Goal: Complete application form

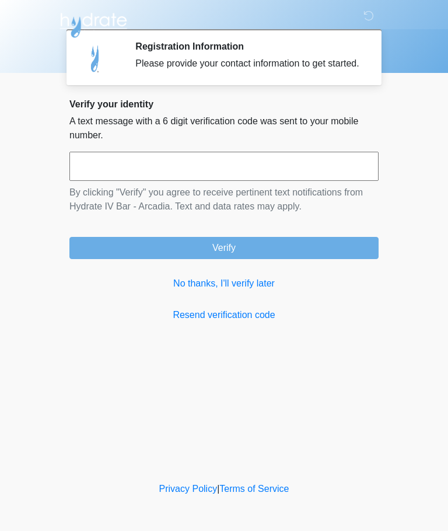
click at [249, 291] on link "No thanks, I'll verify later" at bounding box center [223, 284] width 309 height 14
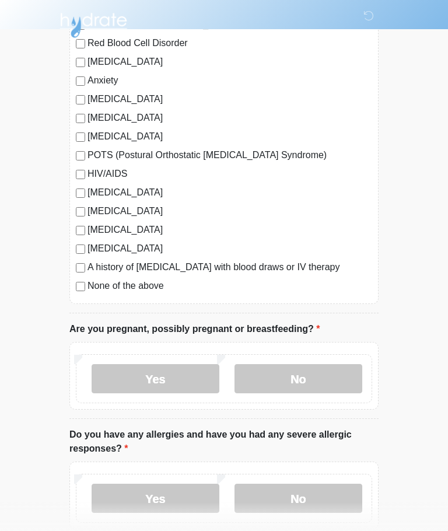
scroll to position [208, 0]
click at [327, 373] on label "No" at bounding box center [299, 378] width 128 height 29
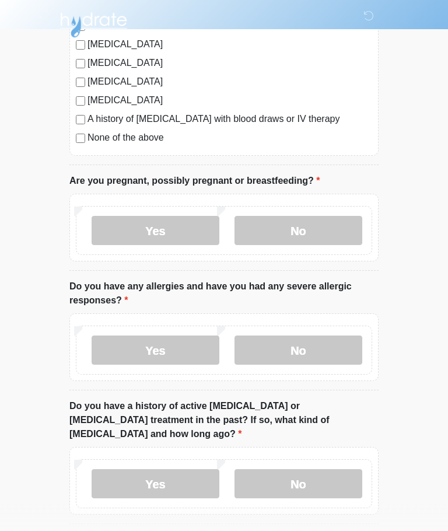
scroll to position [361, 0]
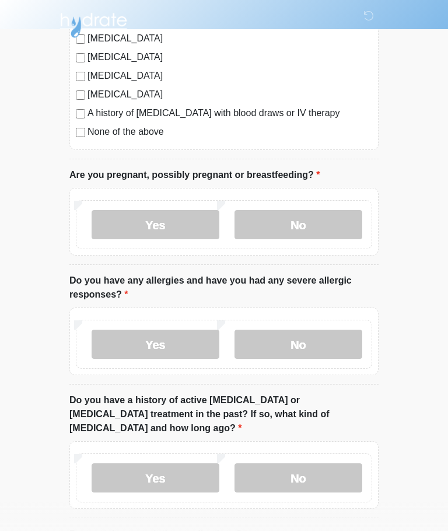
click at [335, 344] on label "No" at bounding box center [299, 344] width 128 height 29
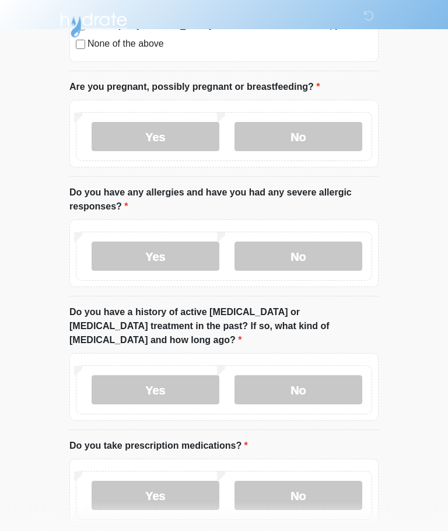
click at [326, 377] on label "No" at bounding box center [299, 390] width 128 height 29
click at [325, 481] on label "No" at bounding box center [299, 495] width 128 height 29
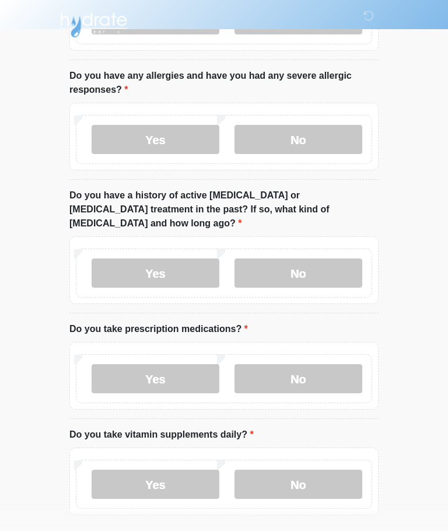
scroll to position [598, 0]
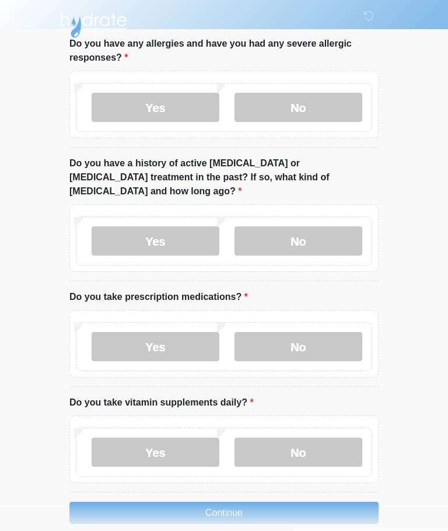
click at [175, 438] on label "Yes" at bounding box center [156, 452] width 128 height 29
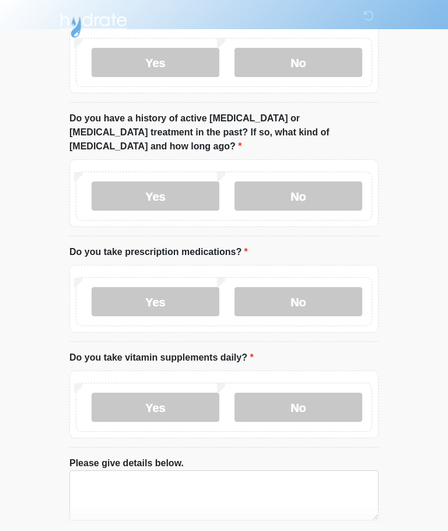
scroll to position [645, 0]
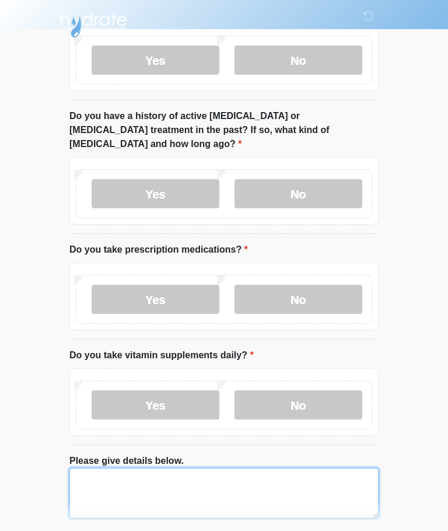
click at [308, 469] on textarea "Please give details below." at bounding box center [223, 494] width 309 height 50
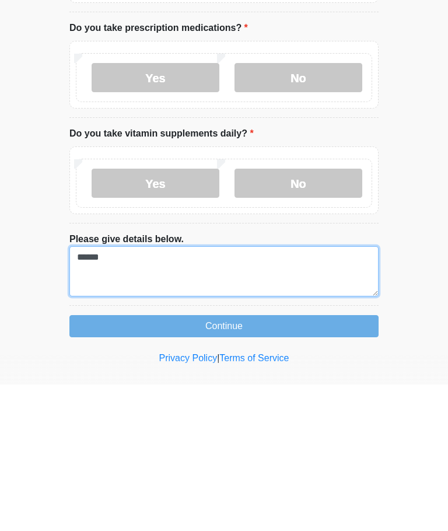
type textarea "*****"
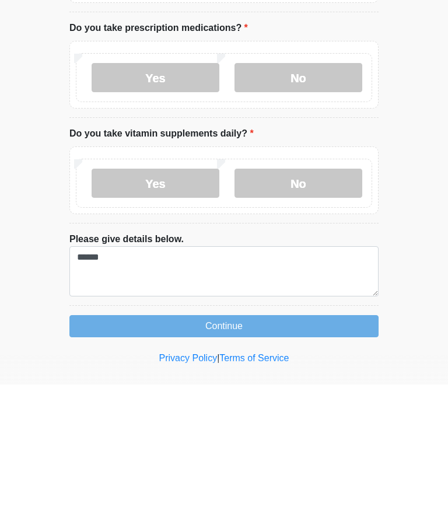
click at [186, 210] on label "Yes" at bounding box center [156, 224] width 128 height 29
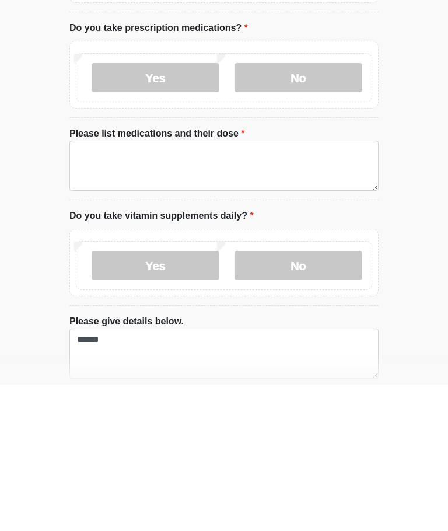
scroll to position [681, 0]
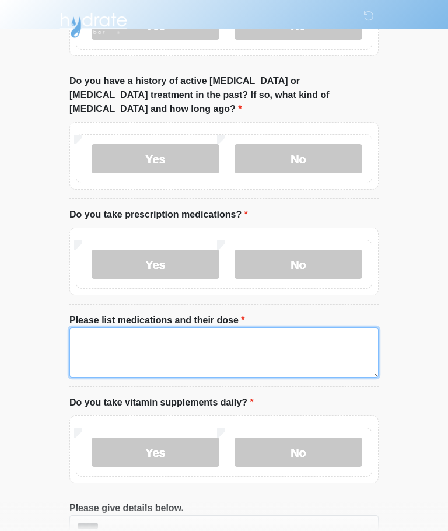
click at [288, 328] on textarea "Please list medications and their dose" at bounding box center [223, 353] width 309 height 50
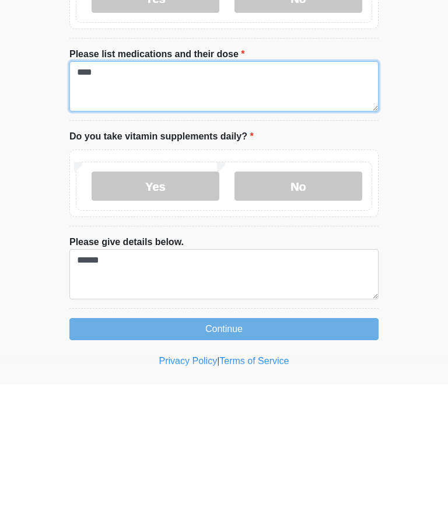
scroll to position [803, 0]
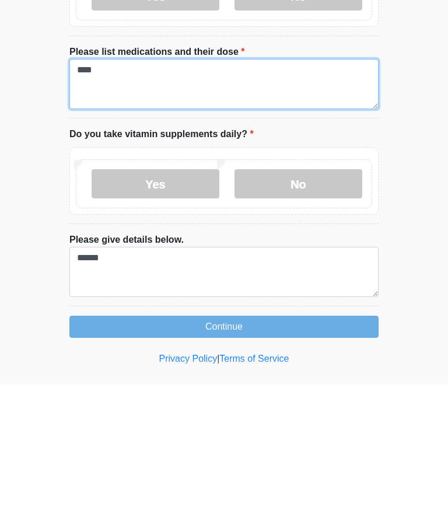
type textarea "***"
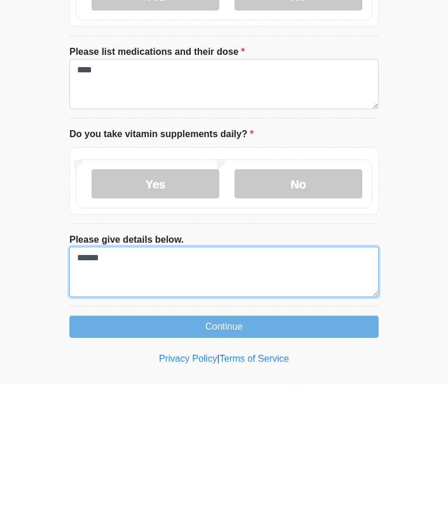
click at [293, 394] on textarea "*****" at bounding box center [223, 419] width 309 height 50
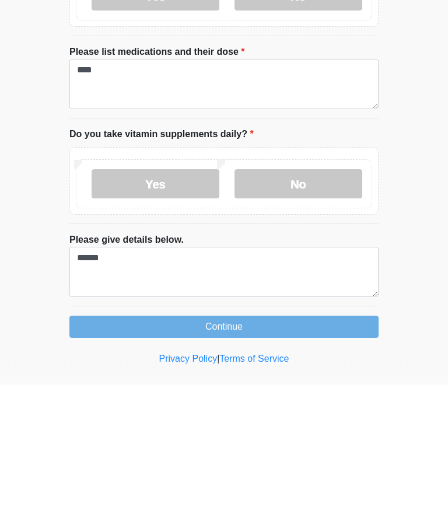
click at [320, 462] on button "Continue" at bounding box center [223, 473] width 309 height 22
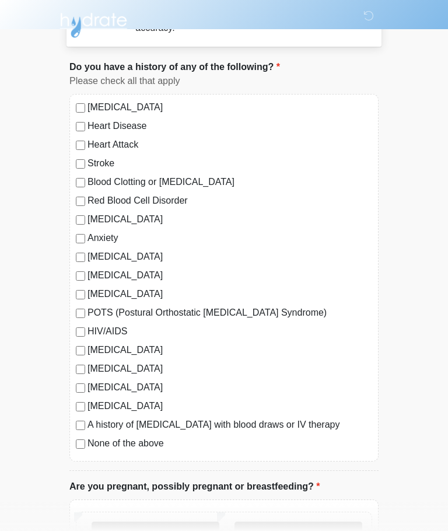
scroll to position [0, 0]
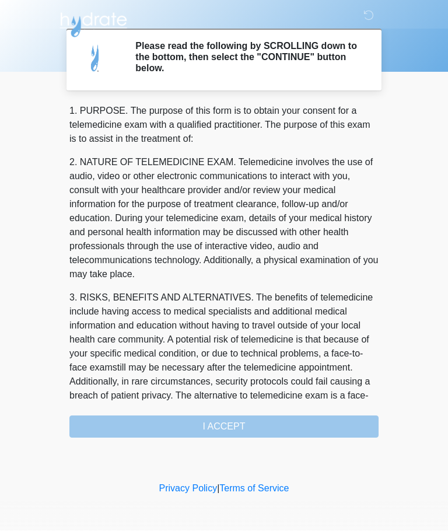
click at [295, 426] on div "1. PURPOSE. The purpose of this form is to obtain your consent for a telemedici…" at bounding box center [223, 272] width 309 height 334
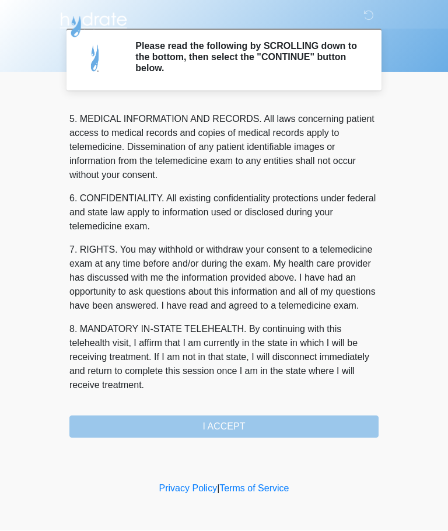
click at [280, 426] on button "I ACCEPT" at bounding box center [223, 427] width 309 height 22
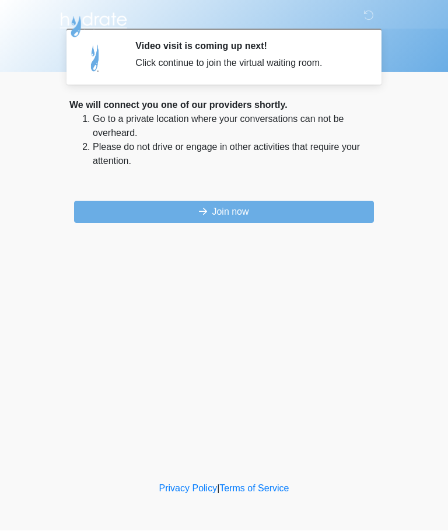
click at [243, 209] on button "Join now" at bounding box center [224, 212] width 300 height 22
